Goal: Transaction & Acquisition: Purchase product/service

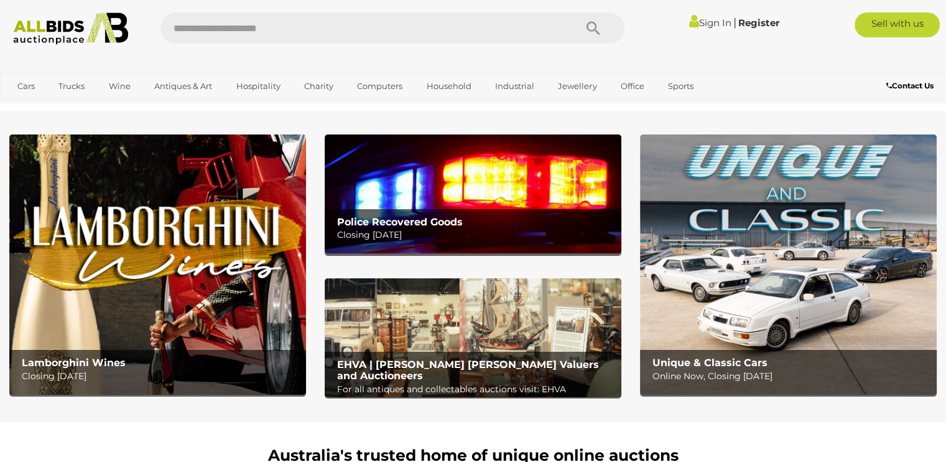
click at [523, 158] on img at bounding box center [473, 193] width 297 height 119
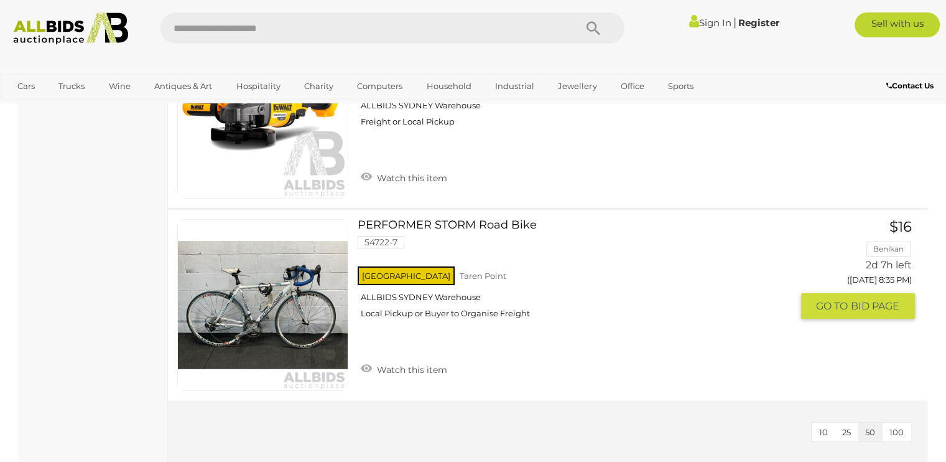
scroll to position [4106, 0]
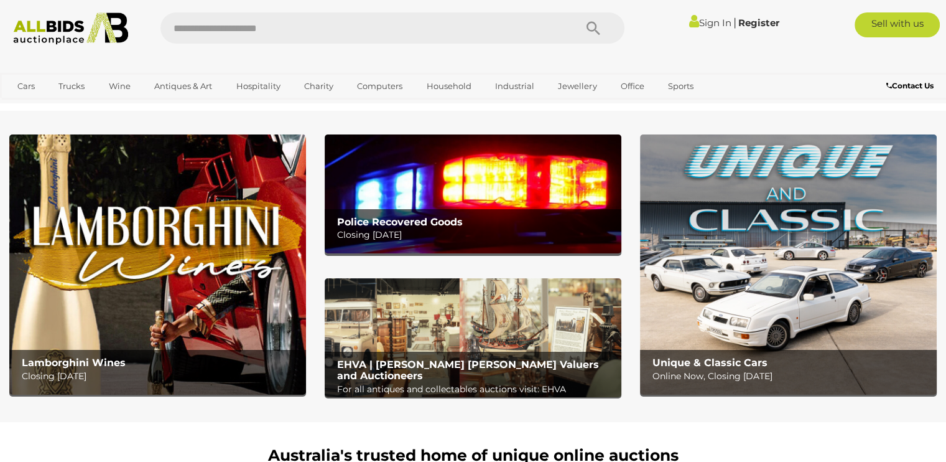
click at [730, 264] on img at bounding box center [788, 264] width 297 height 260
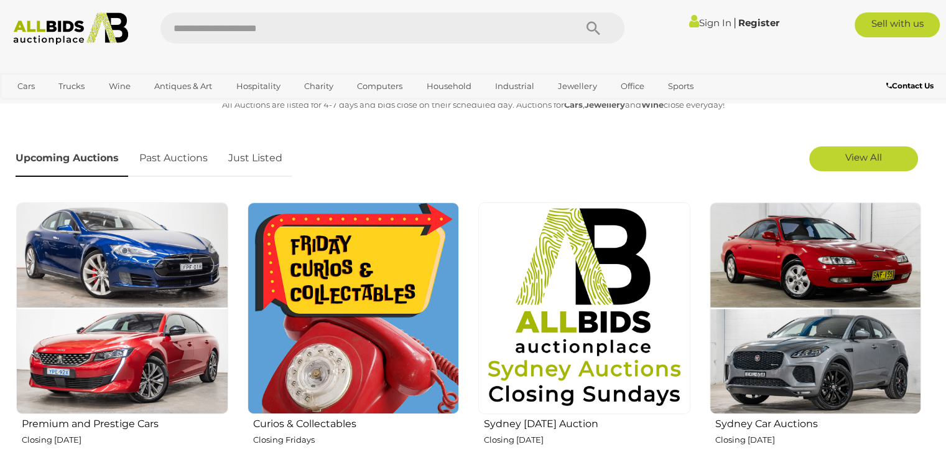
scroll to position [435, 0]
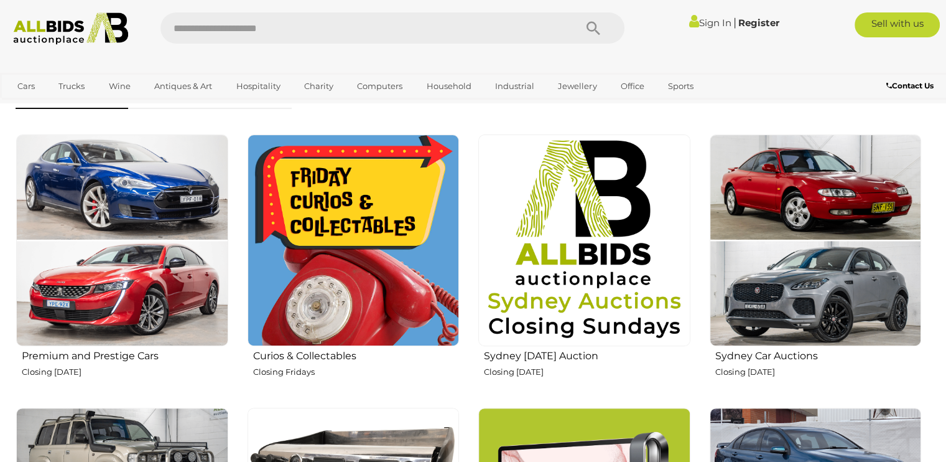
click at [611, 260] on img at bounding box center [584, 240] width 212 height 212
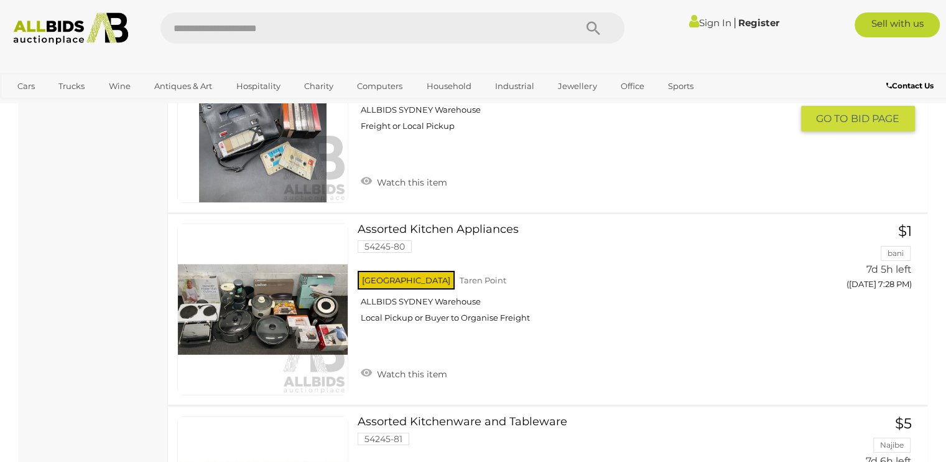
scroll to position [9642, 0]
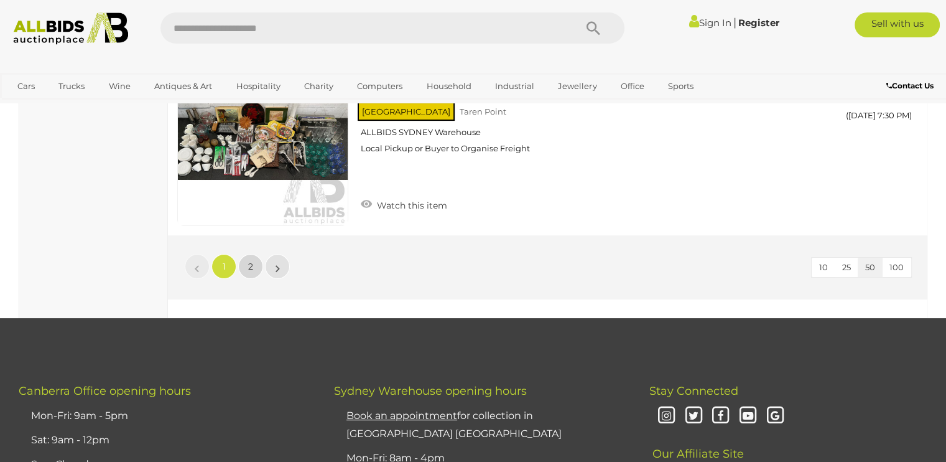
click at [249, 261] on span "2" at bounding box center [250, 266] width 5 height 11
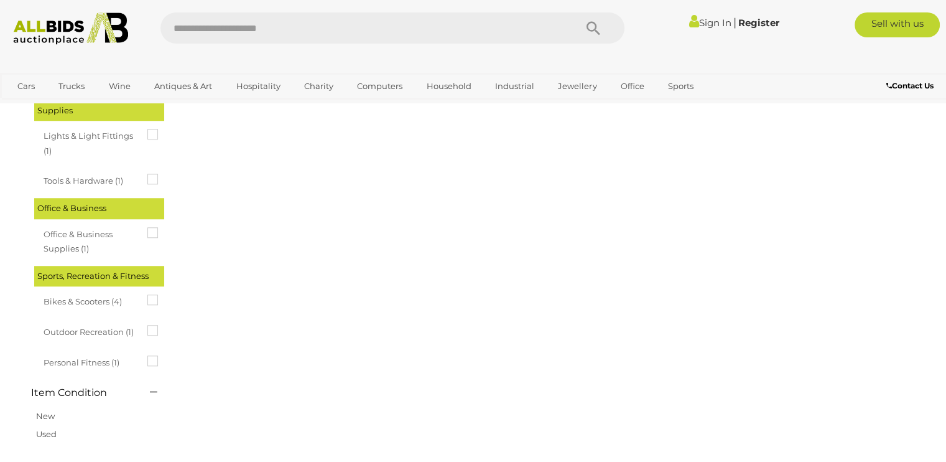
scroll to position [63, 0]
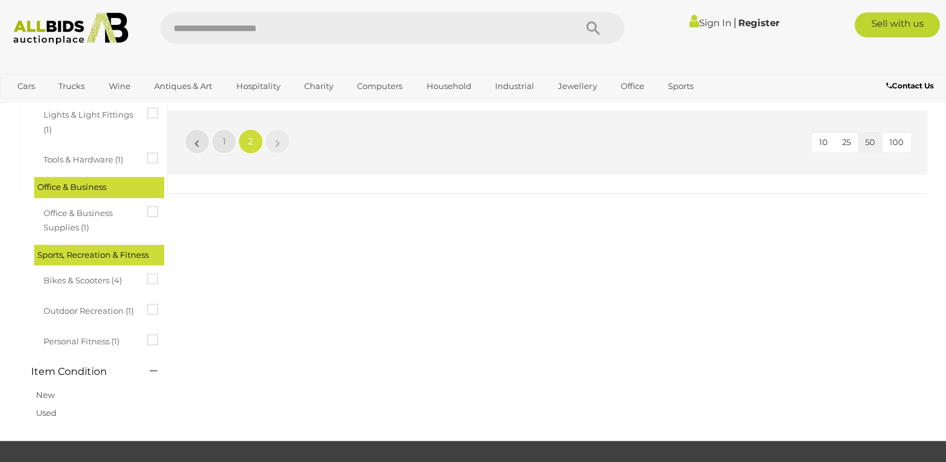
scroll to position [1059, 0]
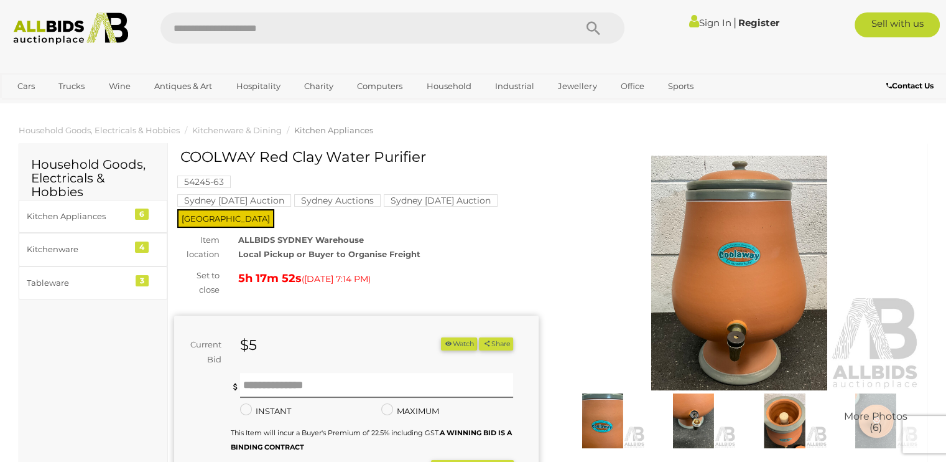
drag, startPoint x: 182, startPoint y: 156, endPoint x: 414, endPoint y: 159, distance: 232.7
click at [428, 154] on h1 "COOLWAY Red Clay Water Purifier" at bounding box center [357, 157] width 355 height 16
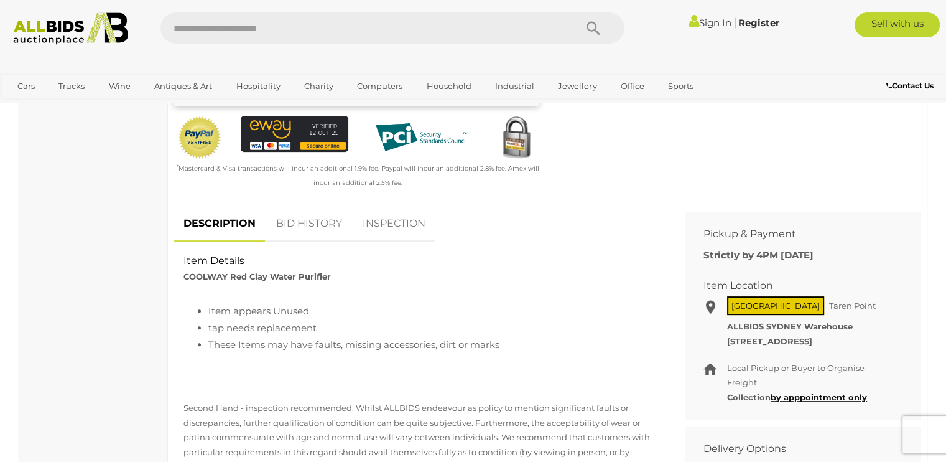
scroll to position [498, 0]
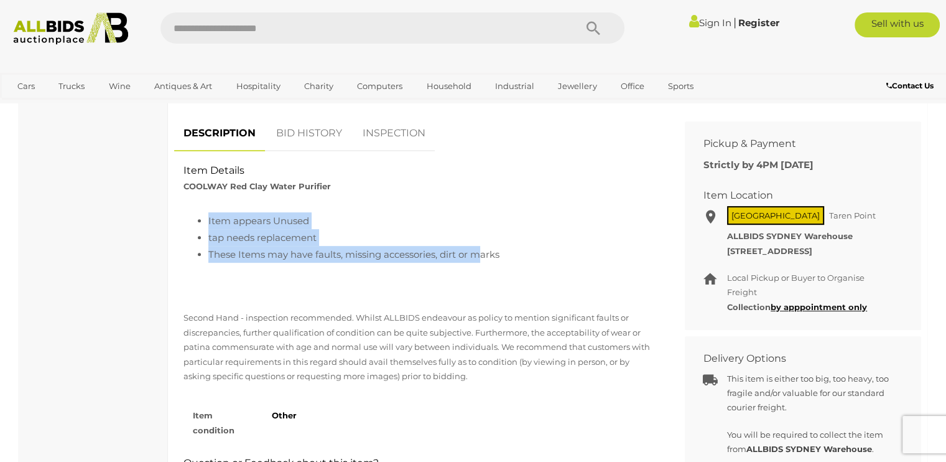
drag, startPoint x: 215, startPoint y: 206, endPoint x: 478, endPoint y: 246, distance: 266.1
click at [478, 246] on ul "Item appears Unused tap needs replacement These Items may have faults, missing …" at bounding box center [420, 237] width 473 height 50
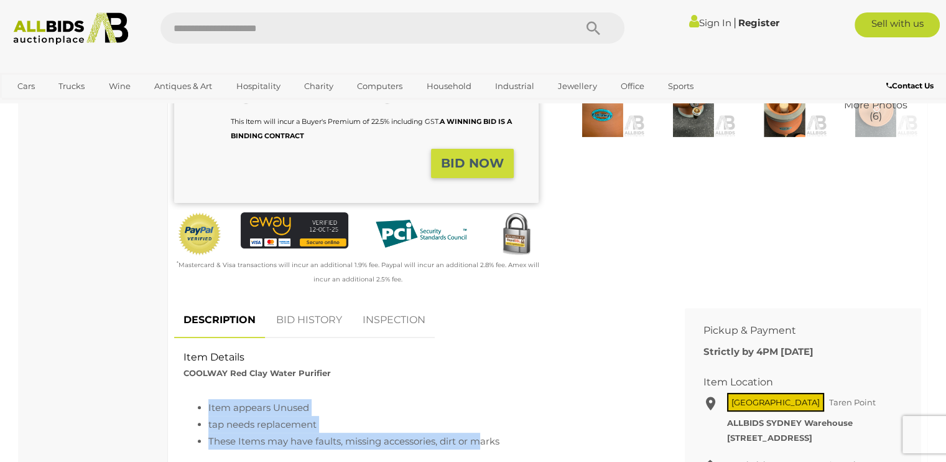
scroll to position [0, 0]
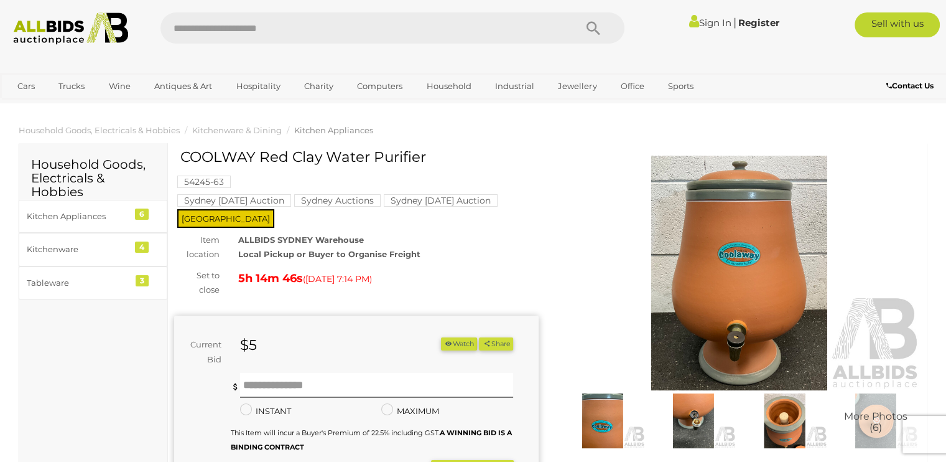
click at [697, 418] on img at bounding box center [693, 420] width 85 height 55
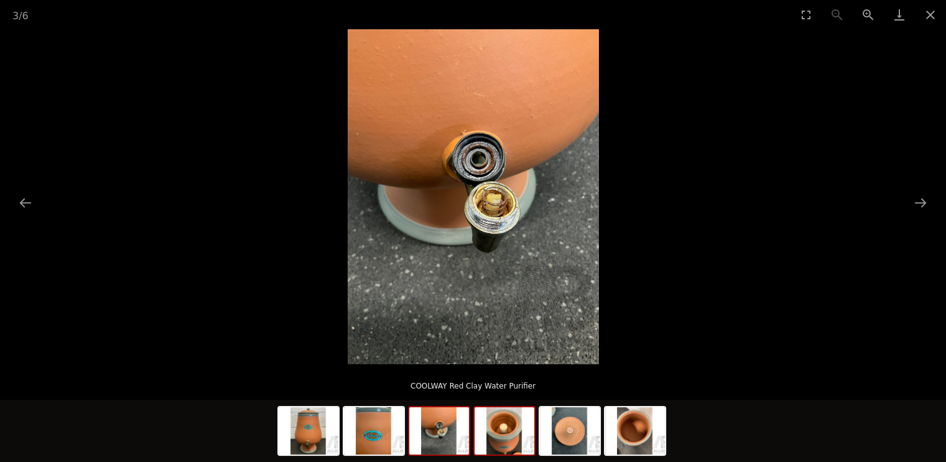
click at [525, 450] on img at bounding box center [505, 430] width 60 height 47
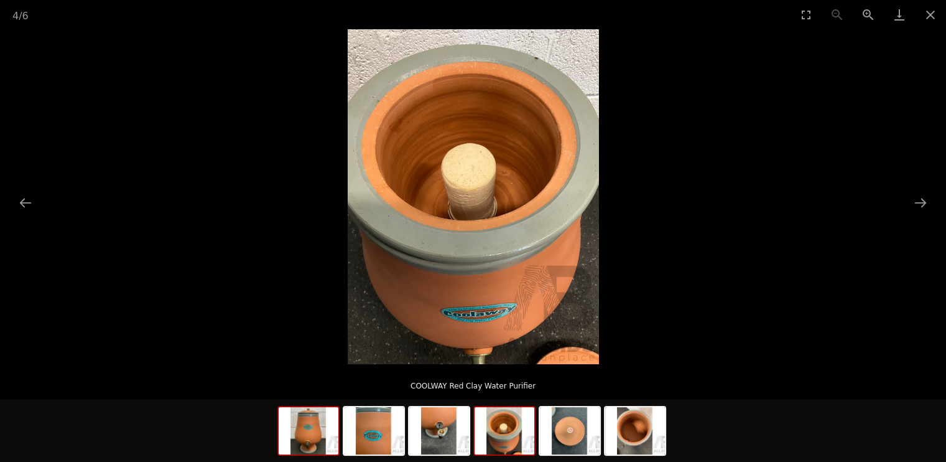
click at [310, 440] on img at bounding box center [309, 430] width 60 height 47
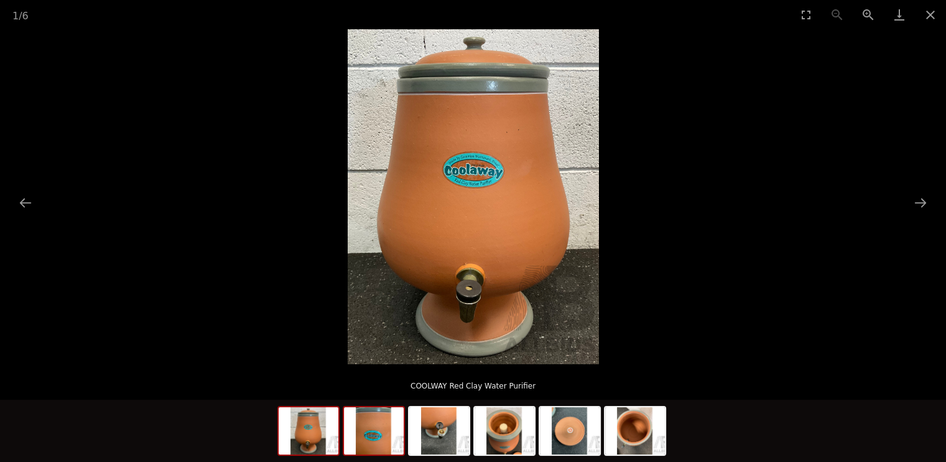
click at [373, 442] on img at bounding box center [374, 430] width 60 height 47
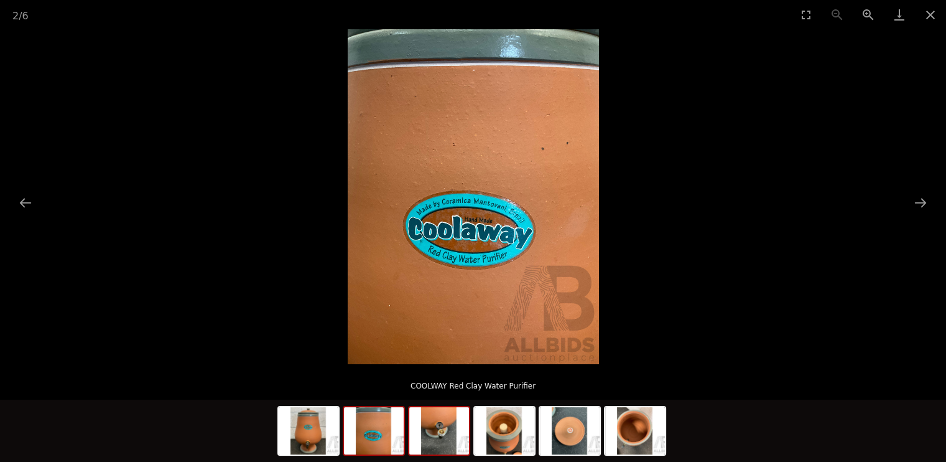
click at [451, 439] on img at bounding box center [439, 430] width 60 height 47
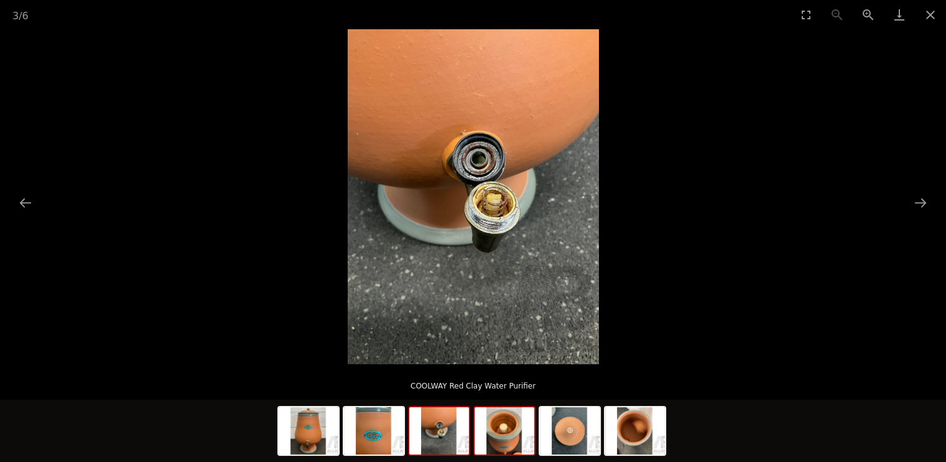
click at [517, 431] on img at bounding box center [505, 430] width 60 height 47
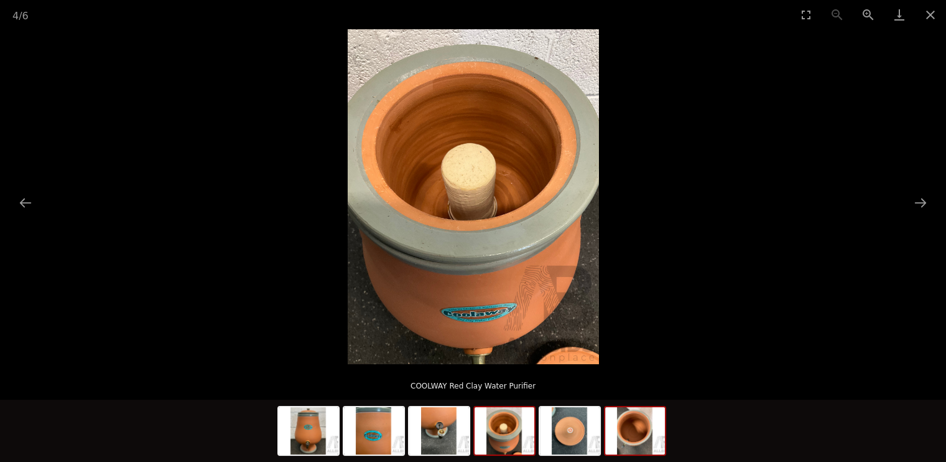
click at [615, 425] on img at bounding box center [635, 430] width 60 height 47
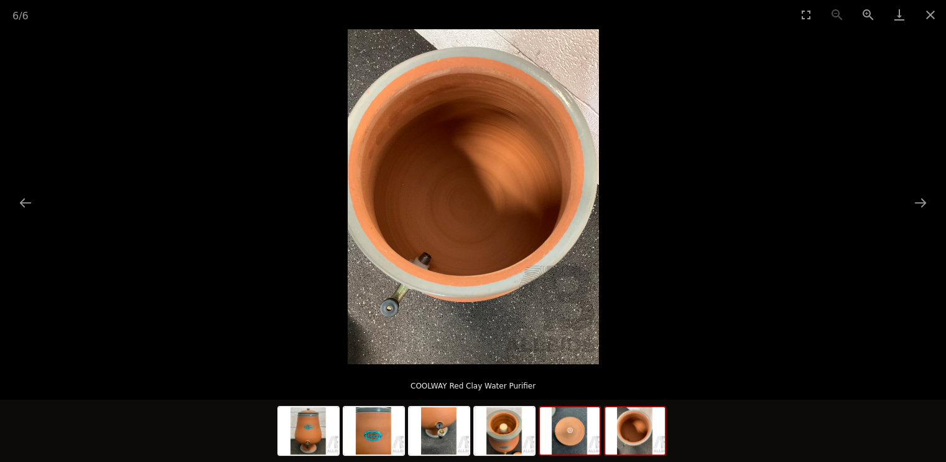
click at [580, 437] on img at bounding box center [570, 430] width 60 height 47
